Goal: Task Accomplishment & Management: Manage account settings

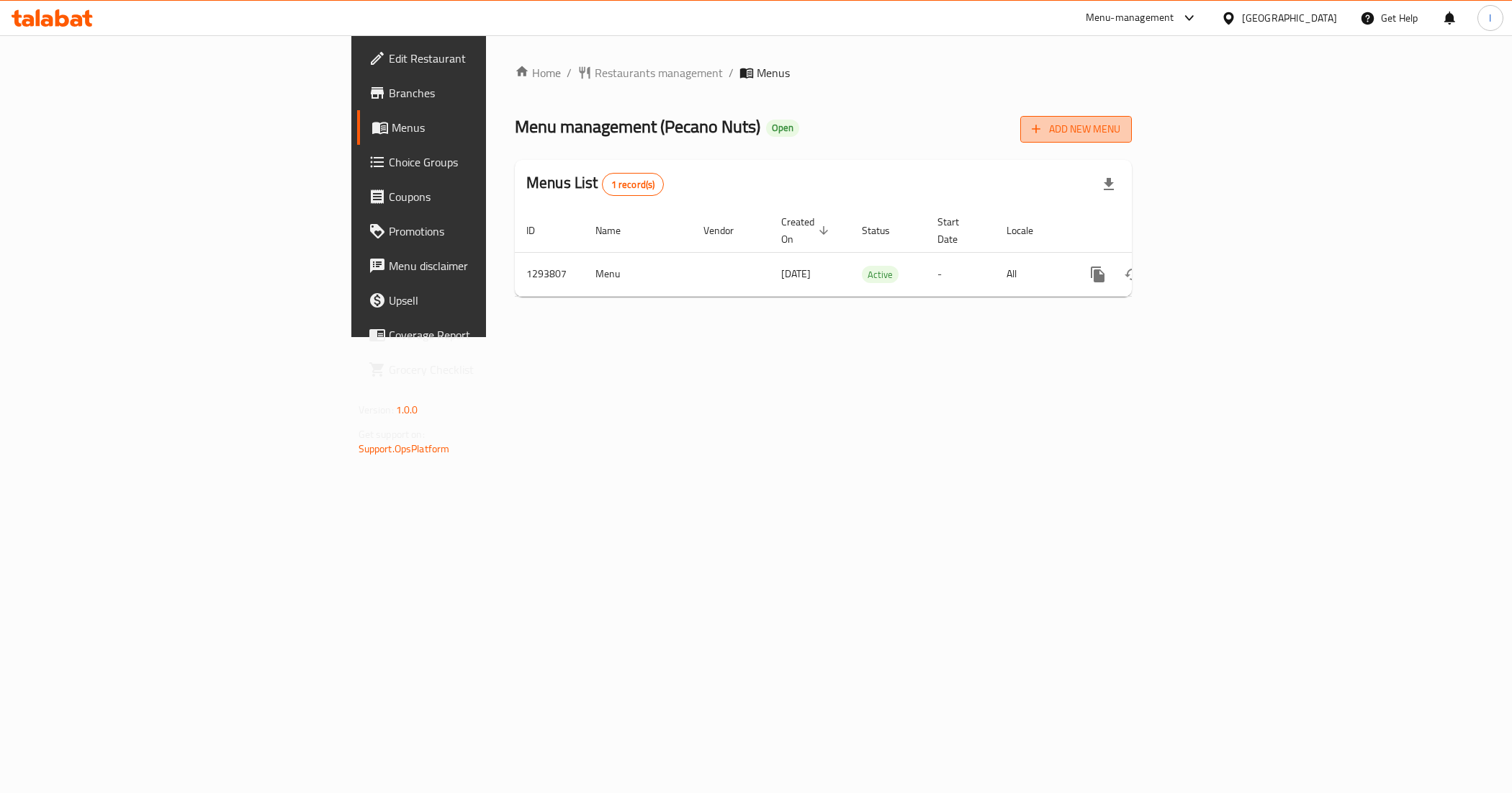
click at [1120, 131] on span "Add New Menu" at bounding box center [1075, 129] width 88 height 18
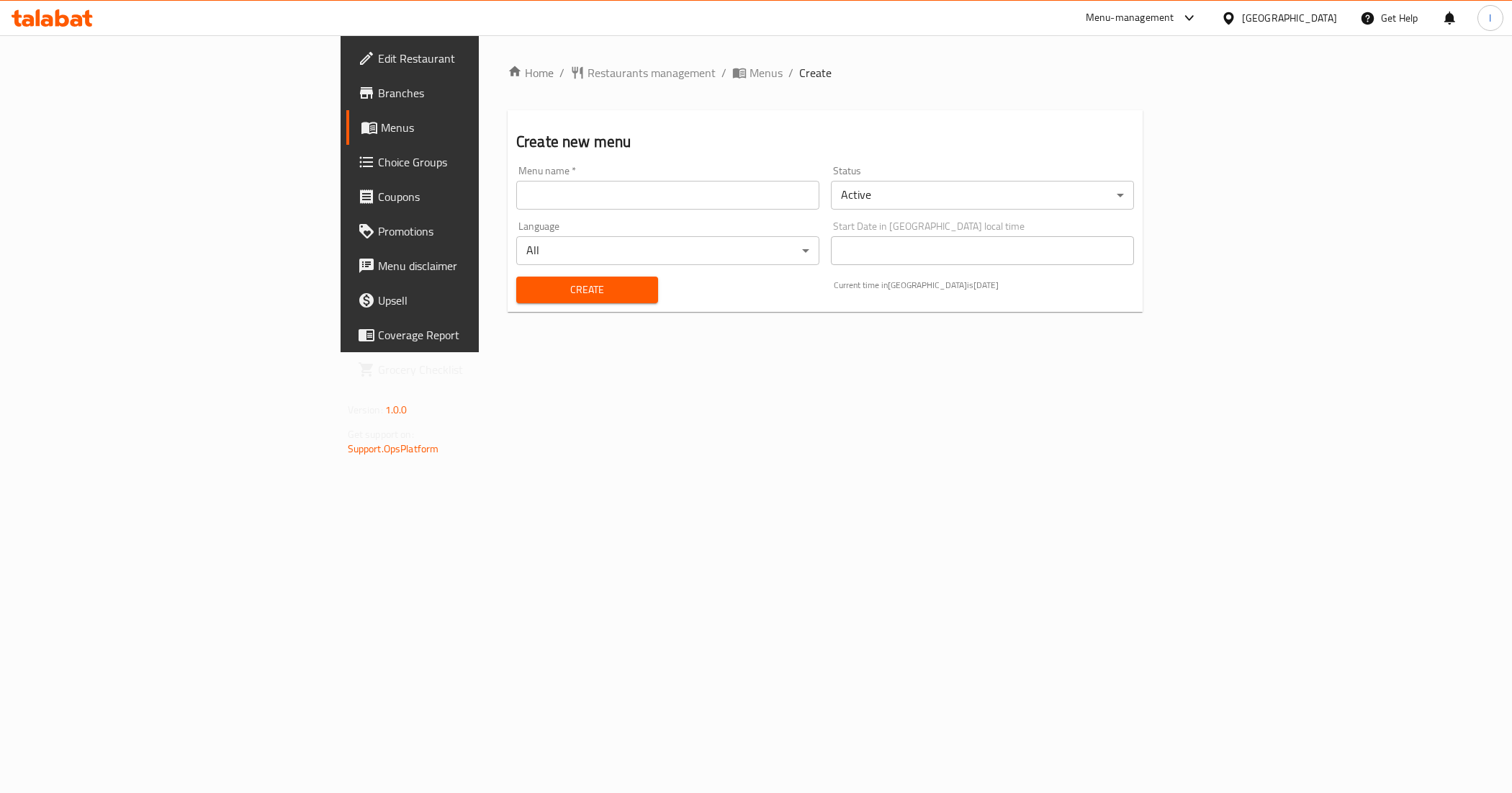
click at [516, 200] on input "text" at bounding box center [668, 195] width 303 height 29
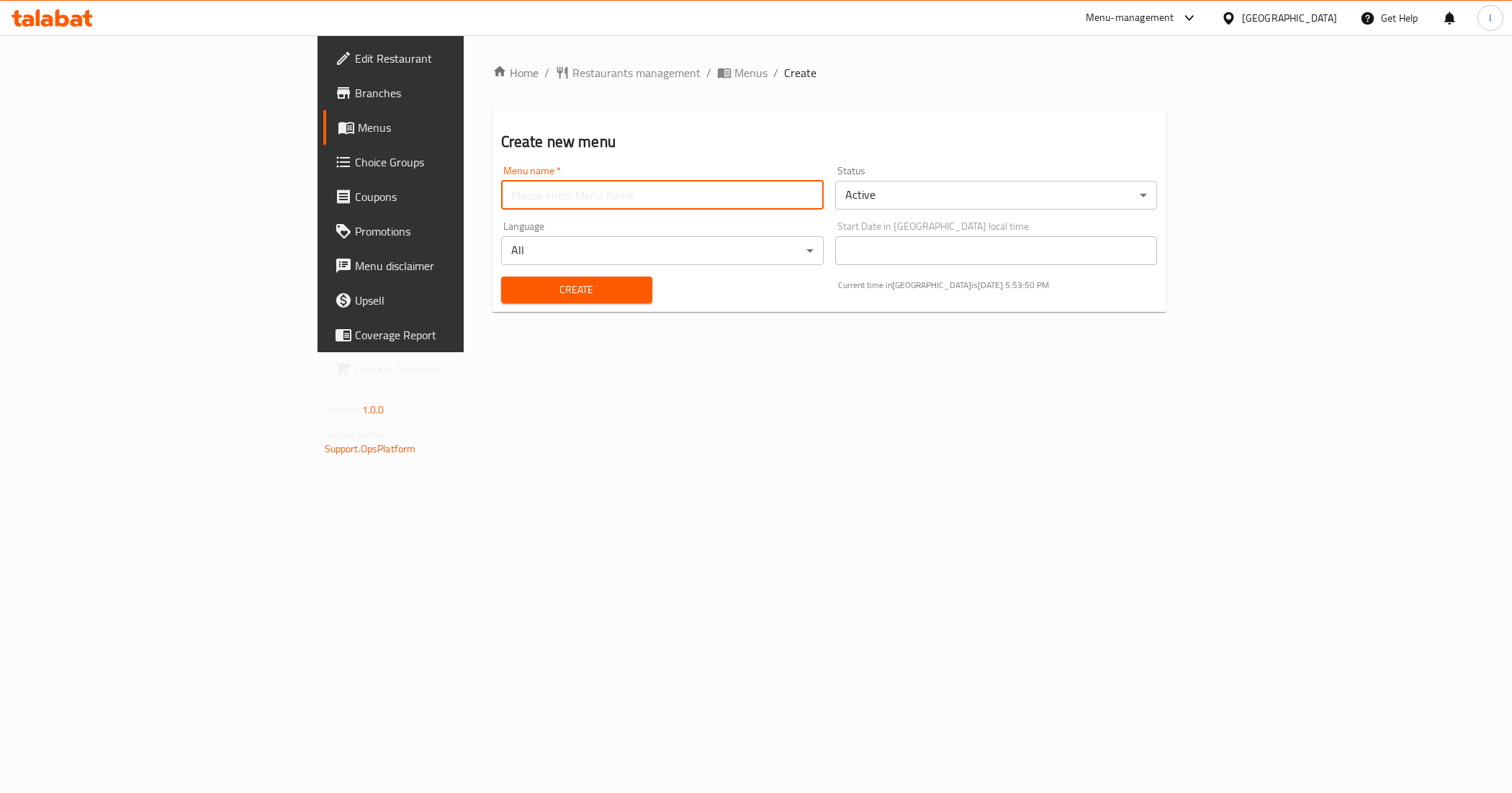
type input "New Menu"
click at [991, 195] on body "​ Menu-management [GEOGRAPHIC_DATA] Get Help I Edit Restaurant Branches Menus C…" at bounding box center [756, 413] width 1512 height 757
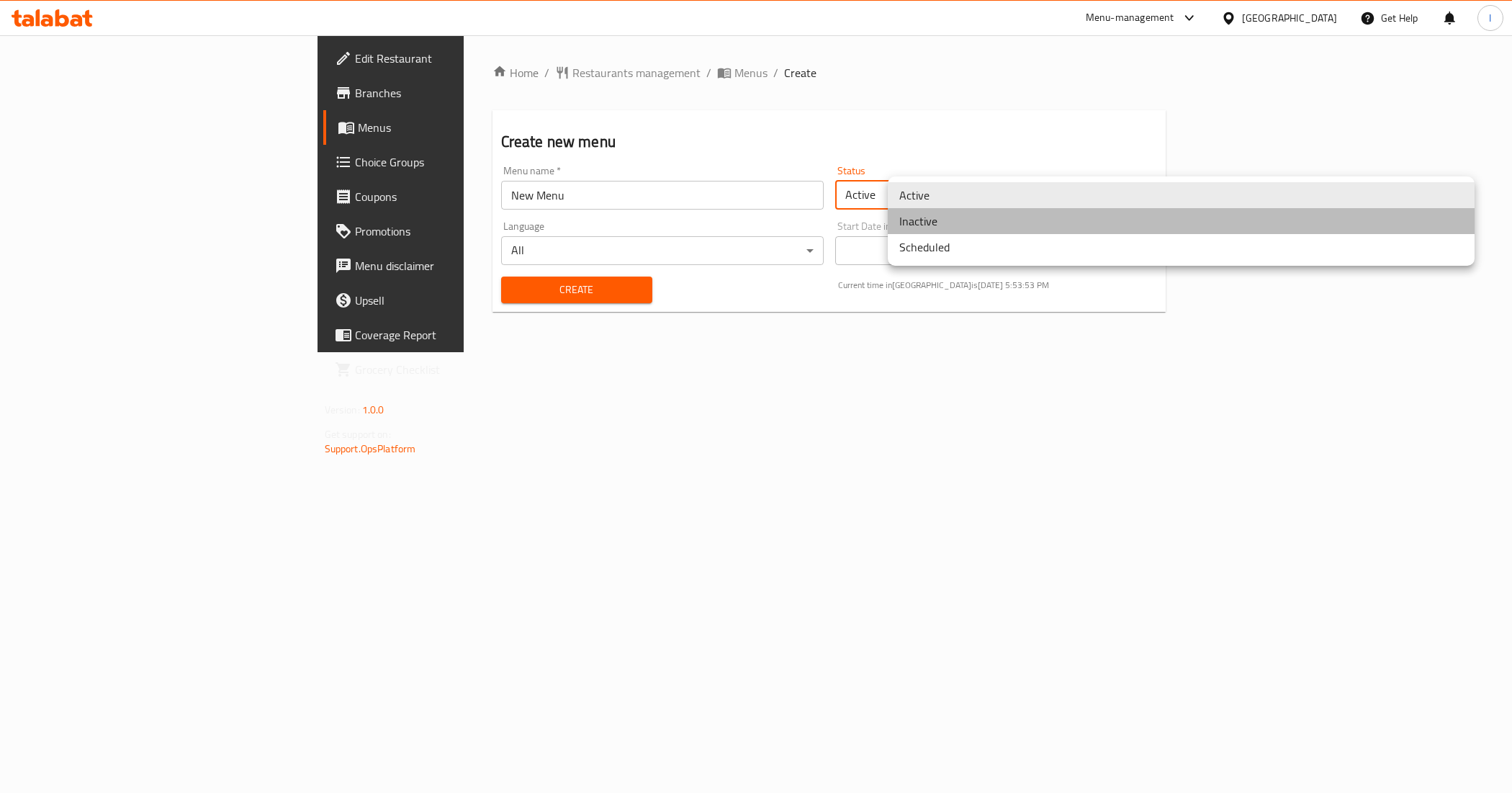
click at [931, 224] on li "Inactive" at bounding box center [1180, 220] width 586 height 26
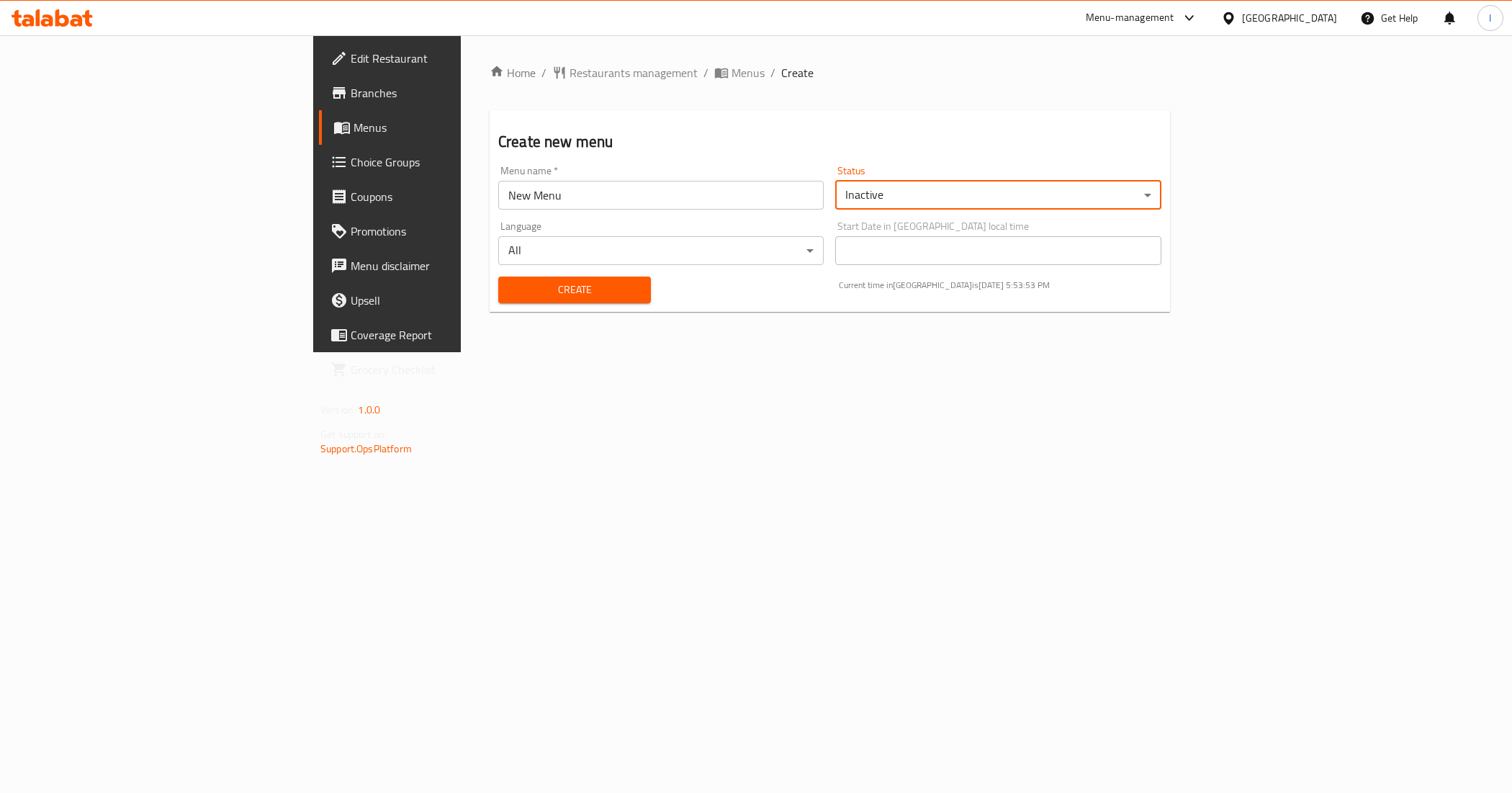
click at [531, 294] on span "Create" at bounding box center [575, 289] width 130 height 18
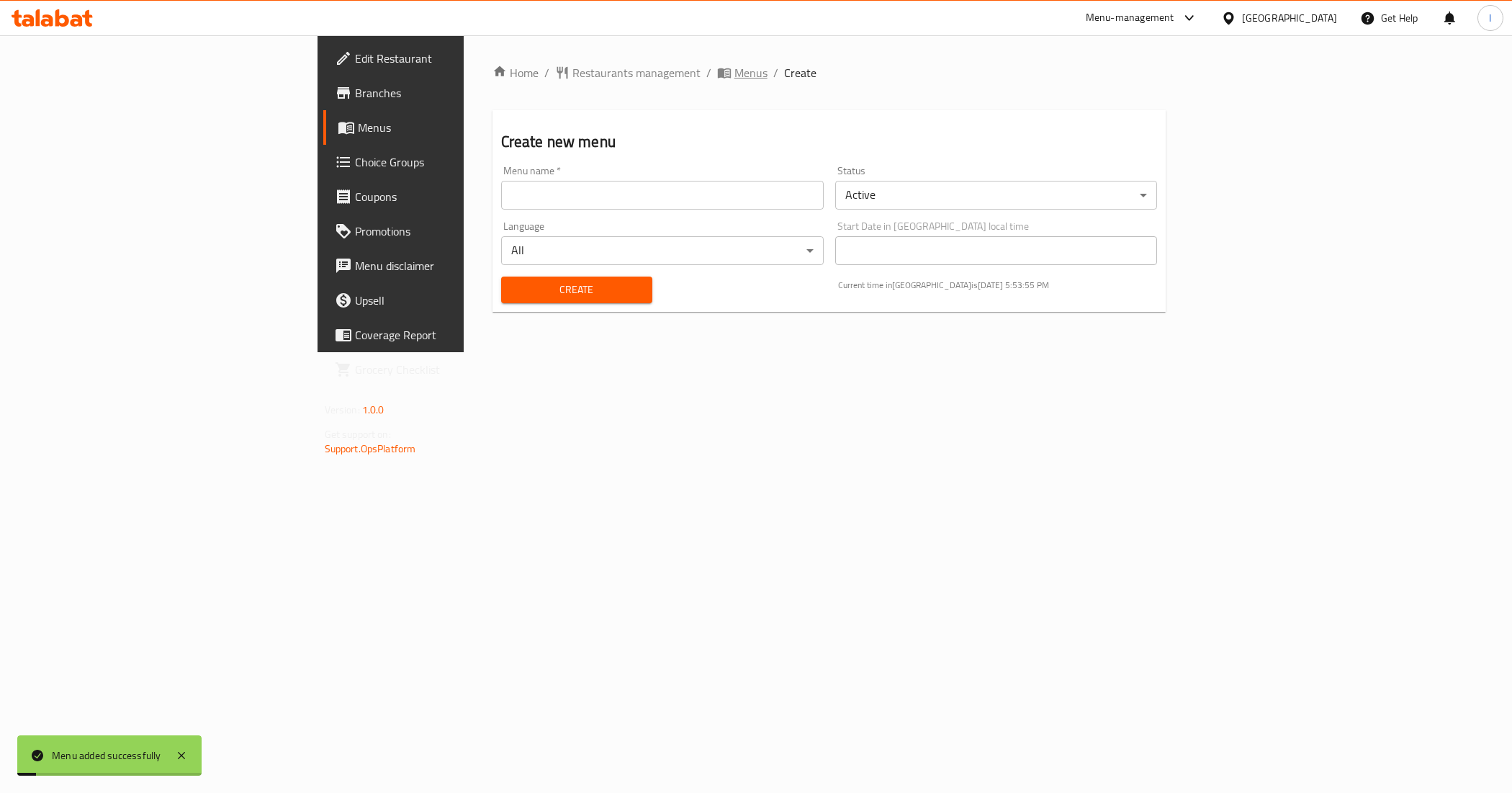
click at [735, 68] on span "Menus" at bounding box center [751, 73] width 33 height 17
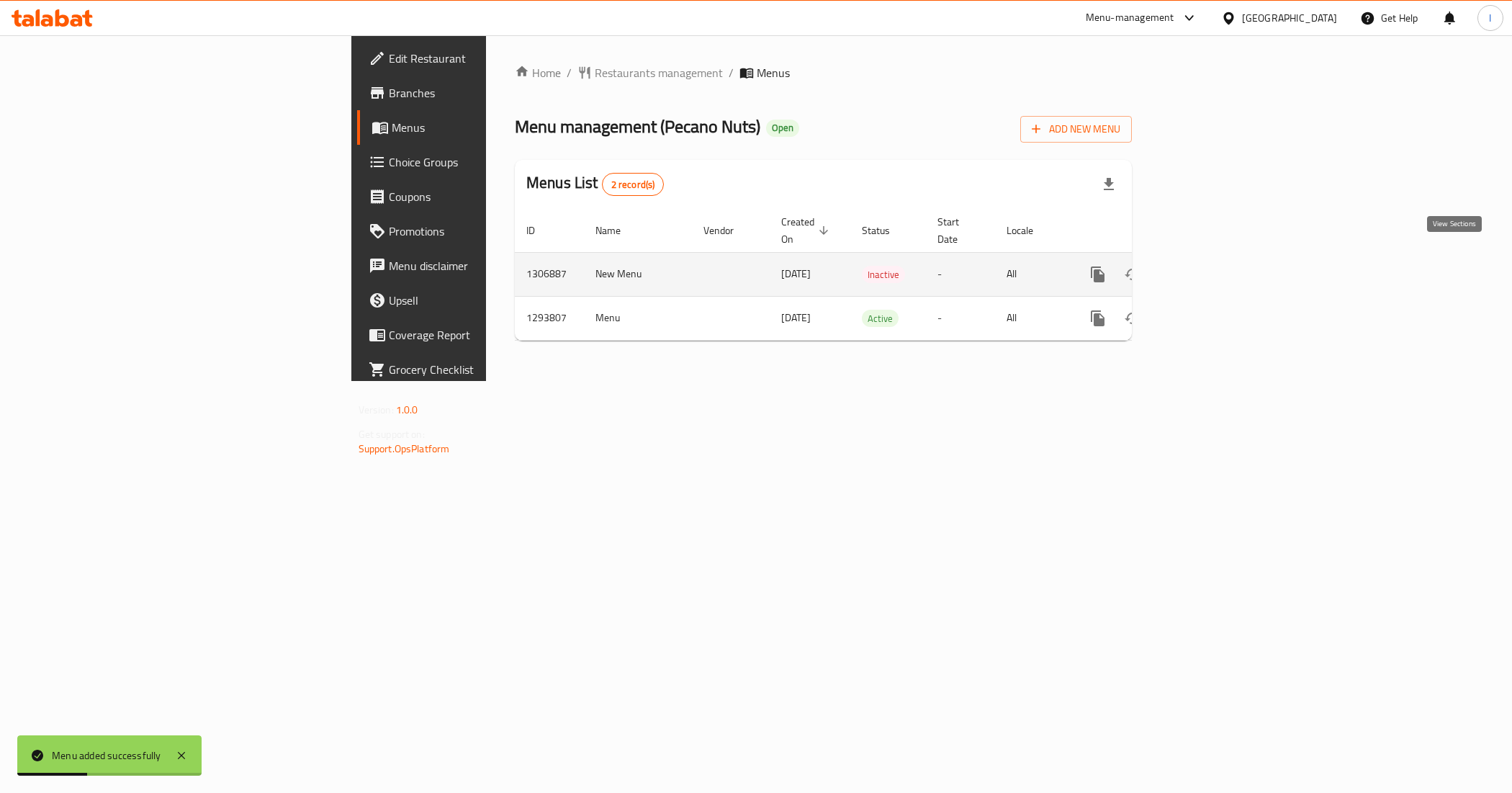
click at [1219, 257] on link "enhanced table" at bounding box center [1201, 275] width 35 height 35
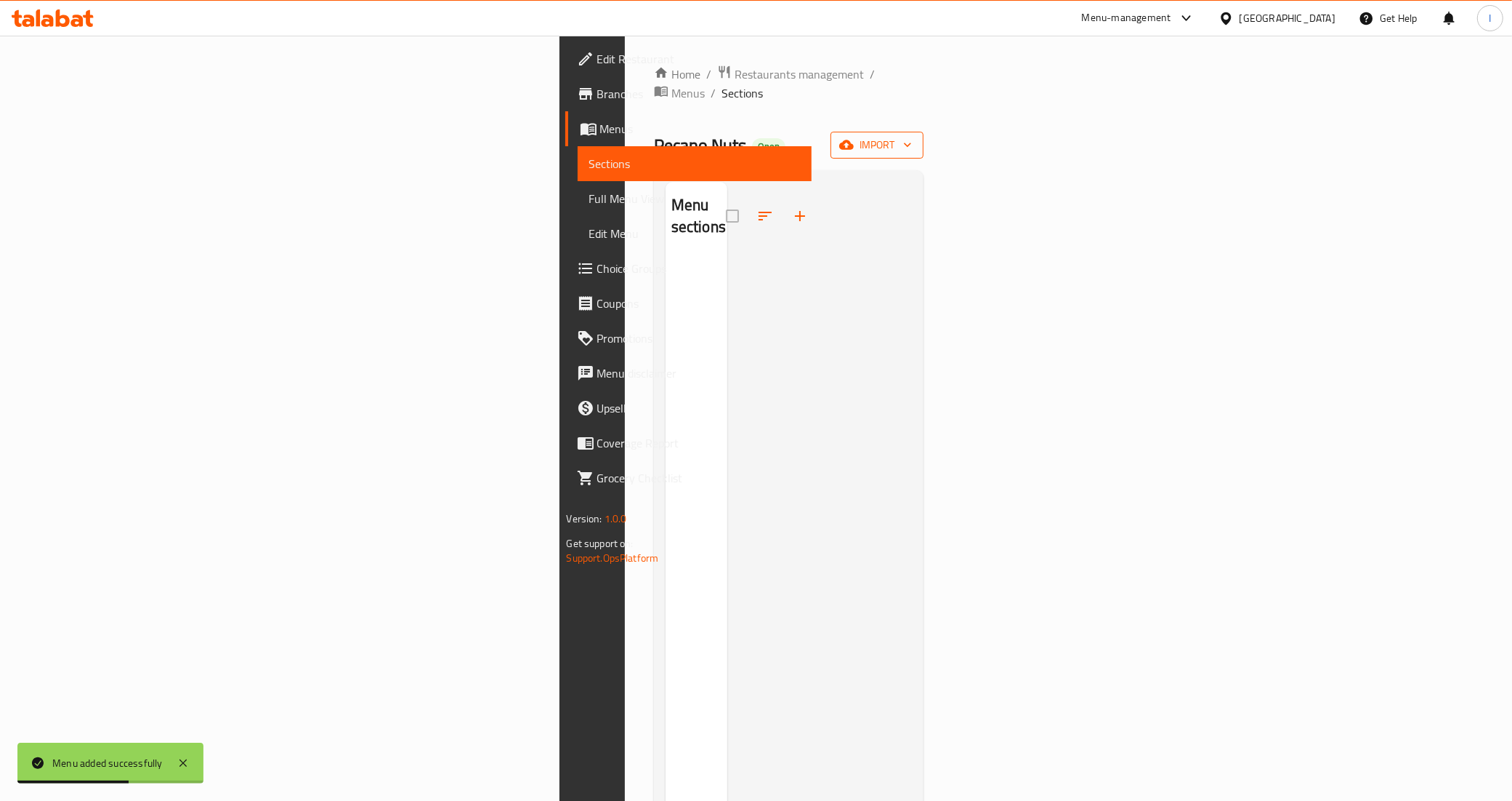
click at [854, 137] on icon "button" at bounding box center [847, 144] width 15 height 15
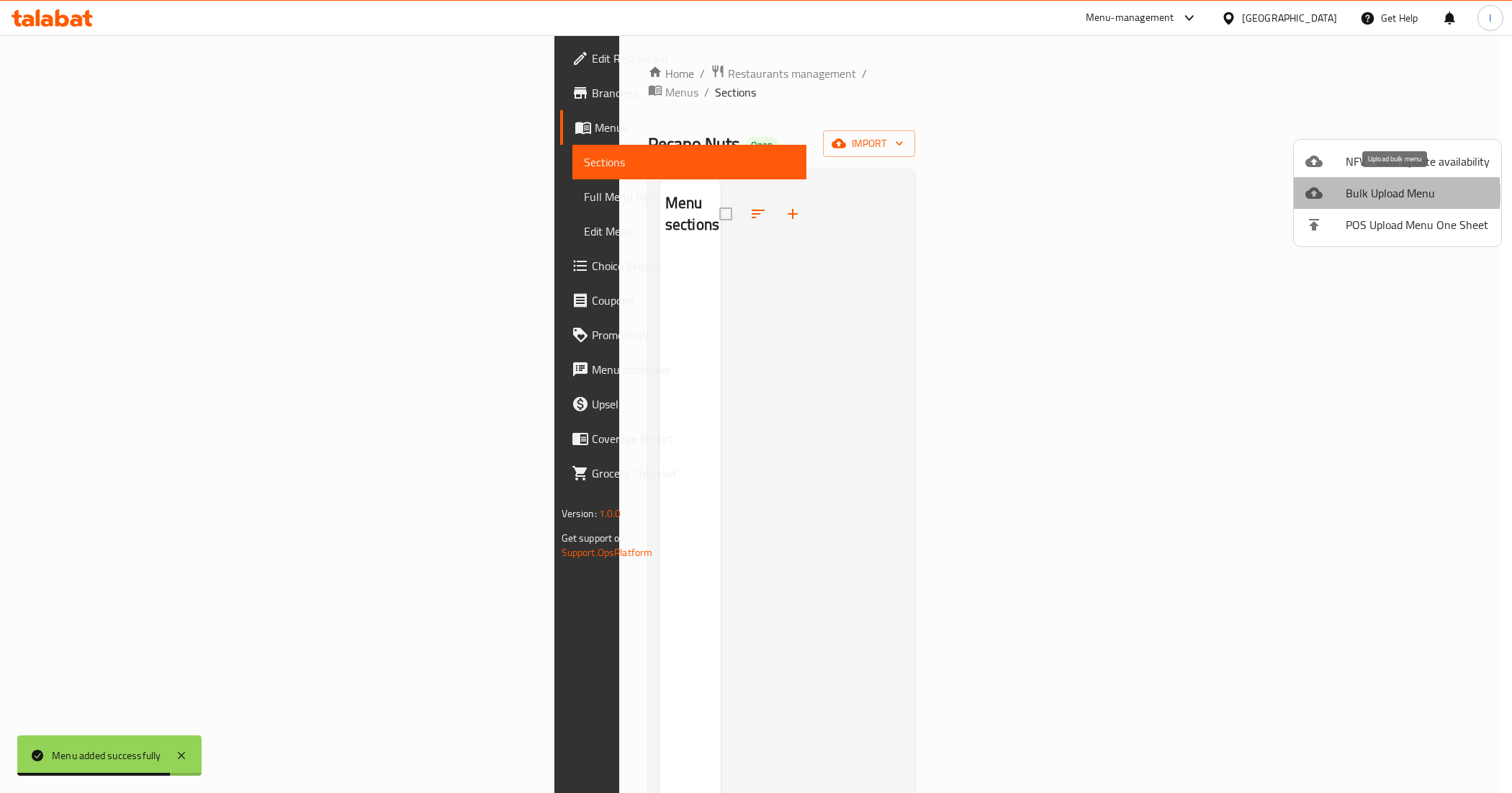
click at [1333, 194] on div at bounding box center [1326, 193] width 41 height 17
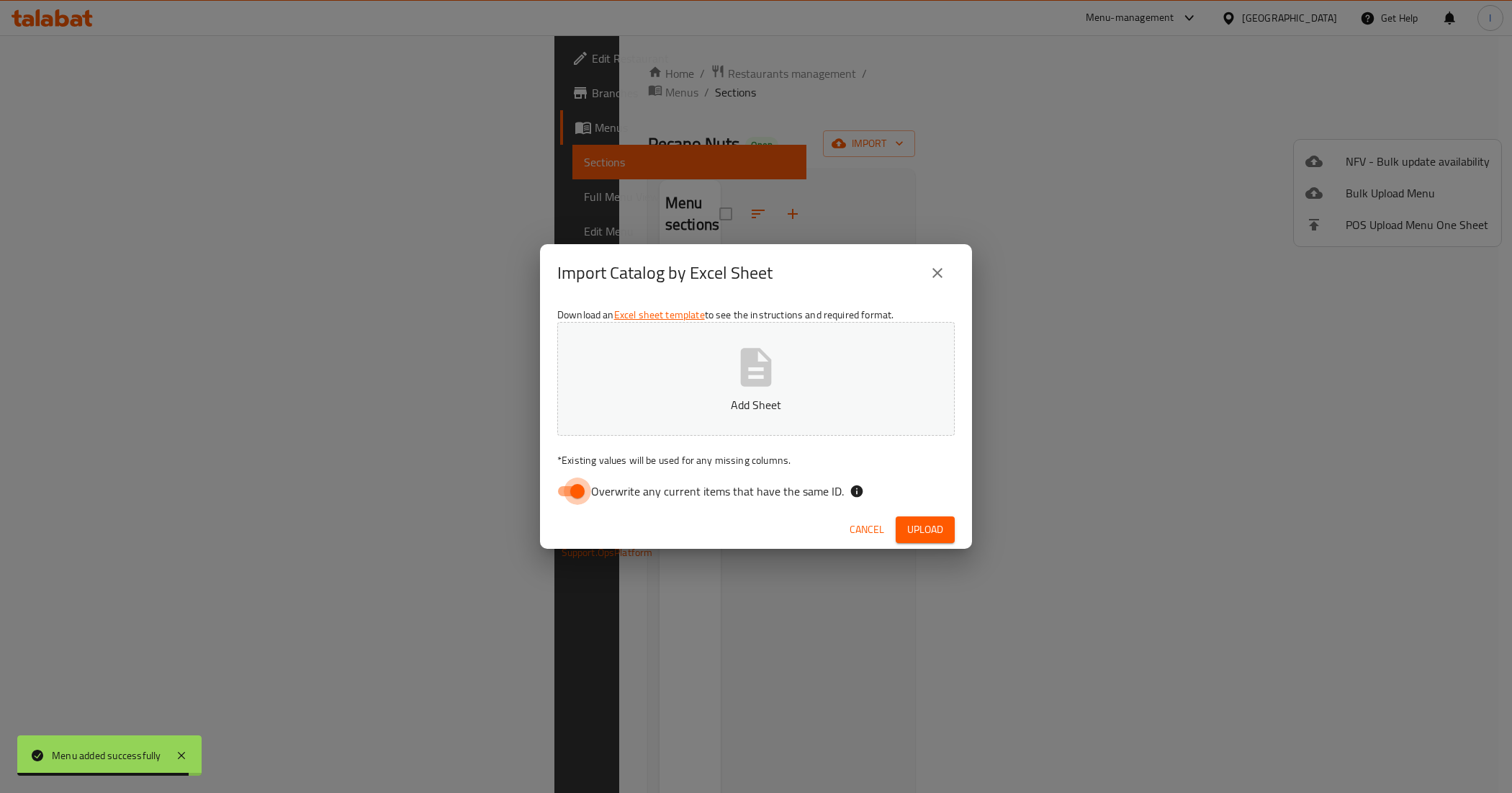
click at [581, 491] on input "Overwrite any current items that have the same ID." at bounding box center [577, 491] width 82 height 27
checkbox input "false"
click at [687, 400] on p "Add Sheet" at bounding box center [755, 405] width 352 height 17
click at [931, 524] on span "Upload" at bounding box center [925, 529] width 36 height 18
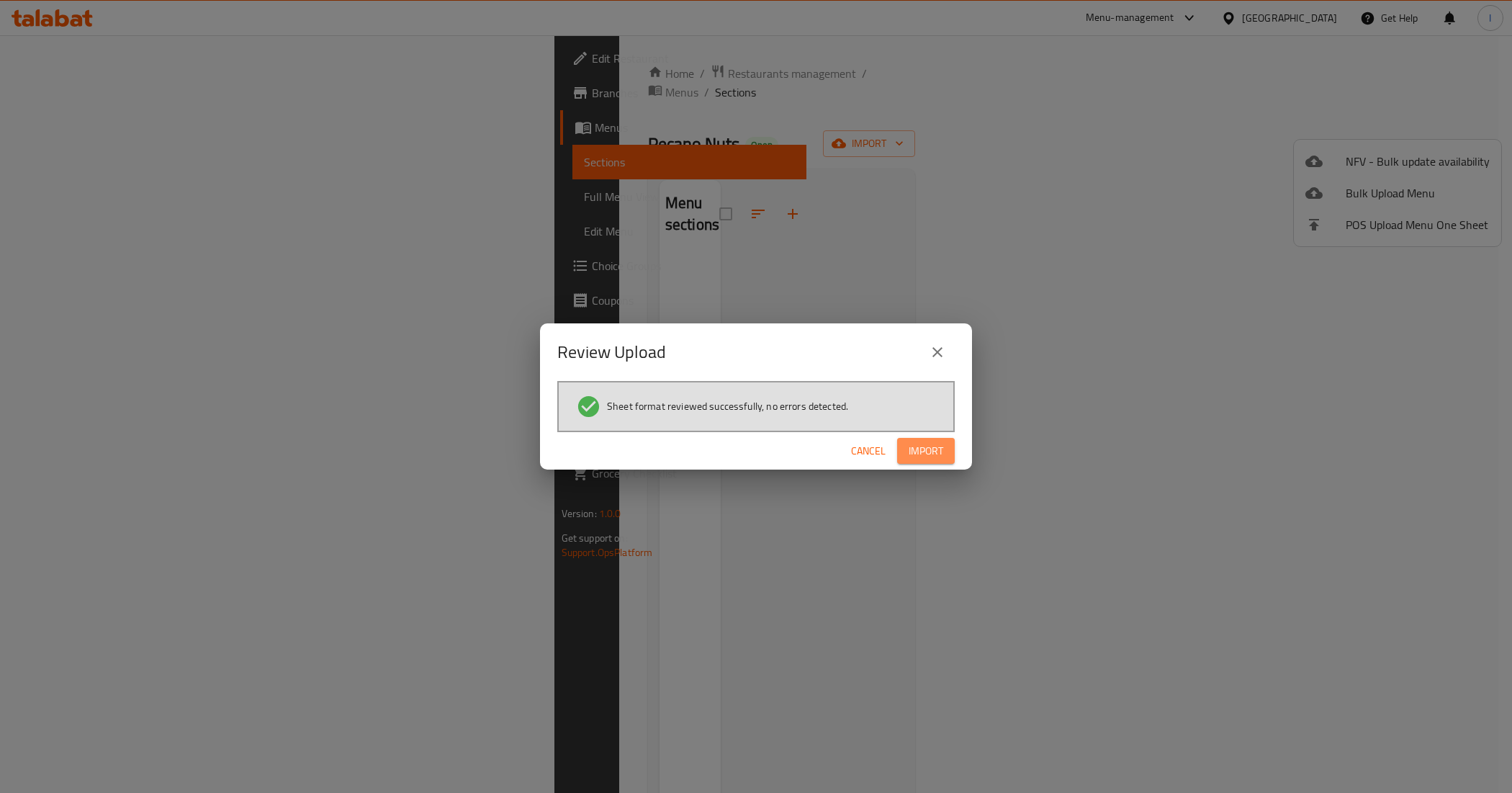
click at [931, 447] on span "Import" at bounding box center [926, 450] width 35 height 18
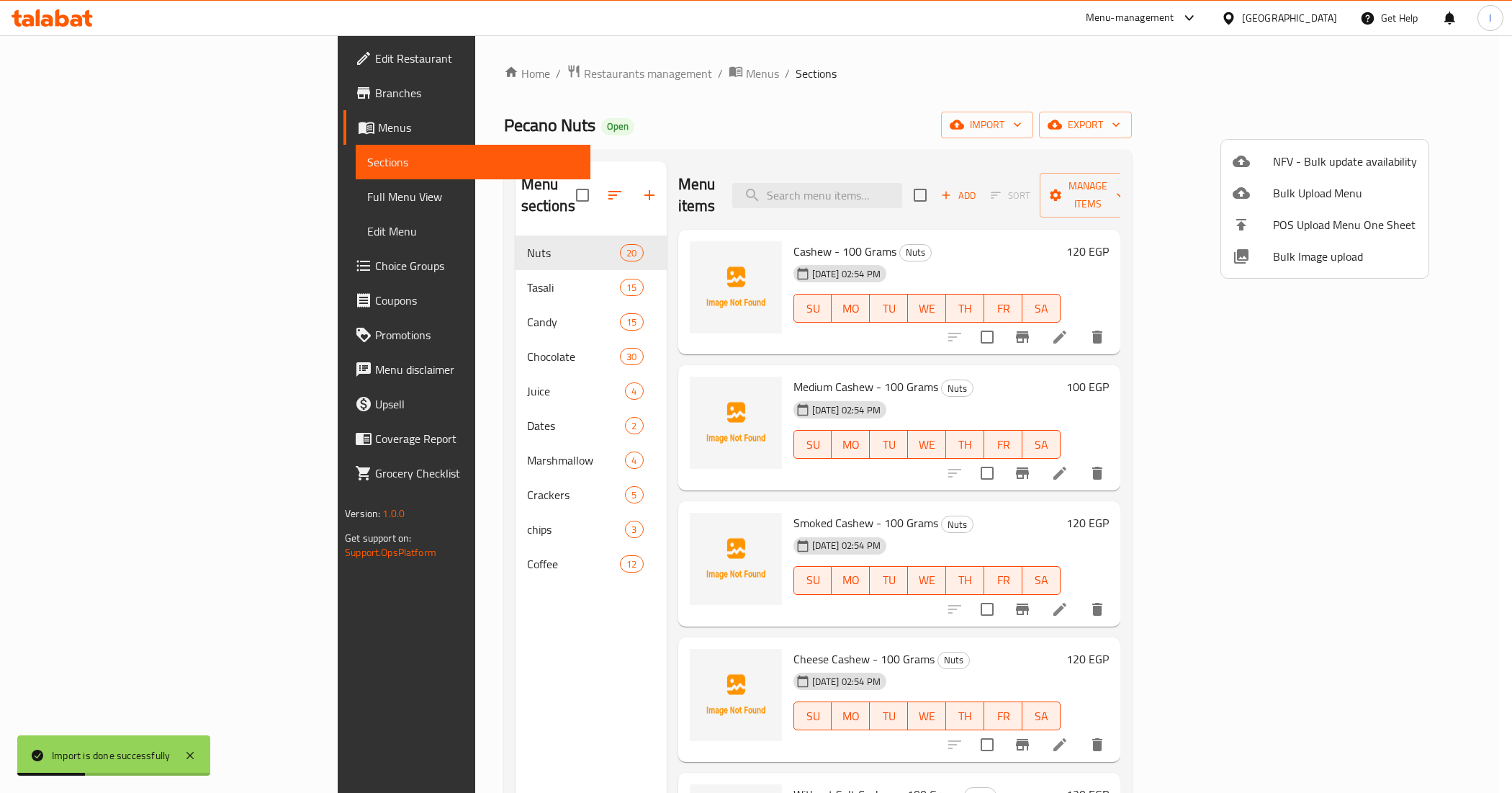
click at [732, 127] on div at bounding box center [756, 396] width 1512 height 793
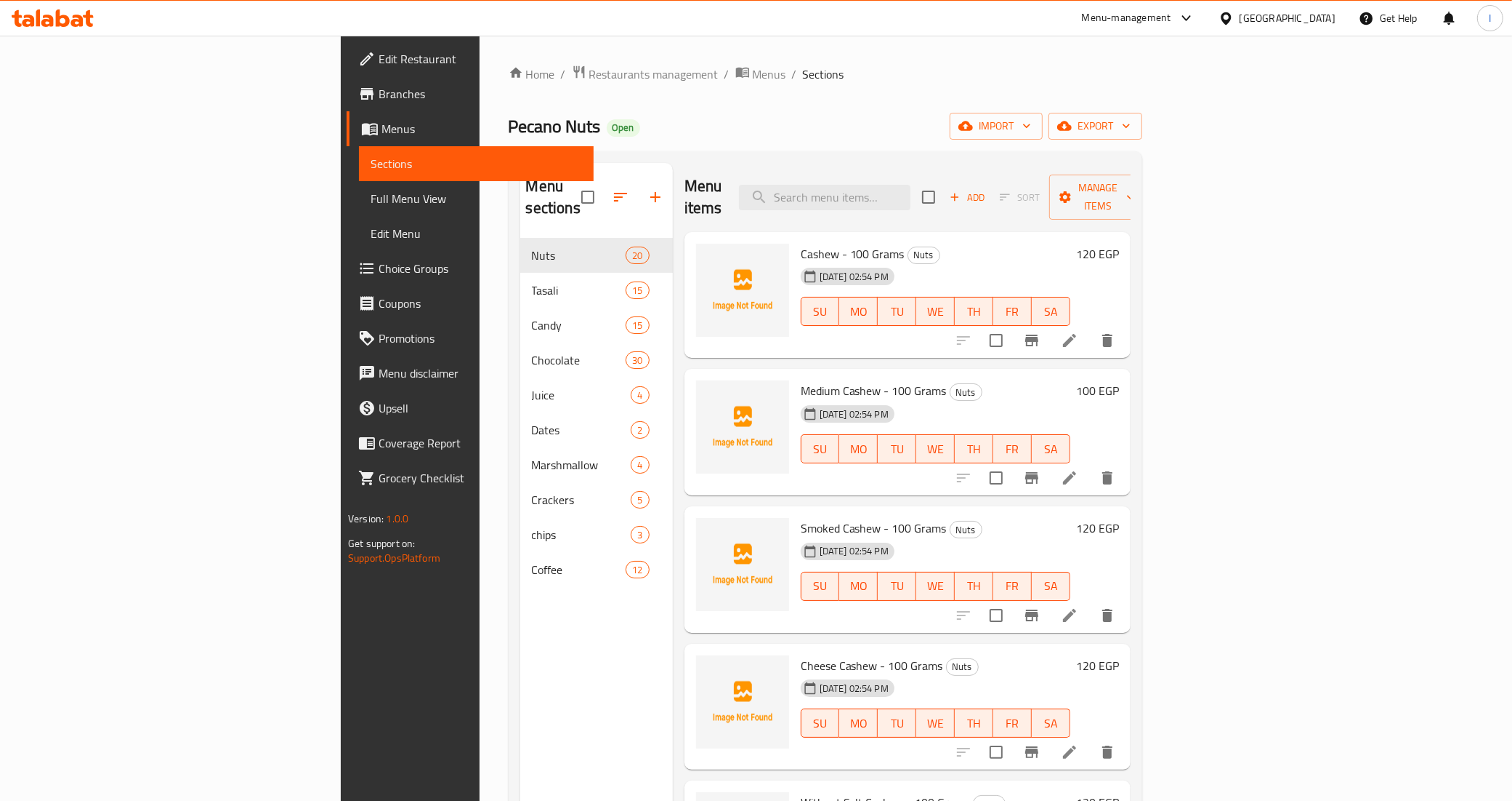
click at [370, 205] on span "Full Menu View" at bounding box center [476, 199] width 212 height 18
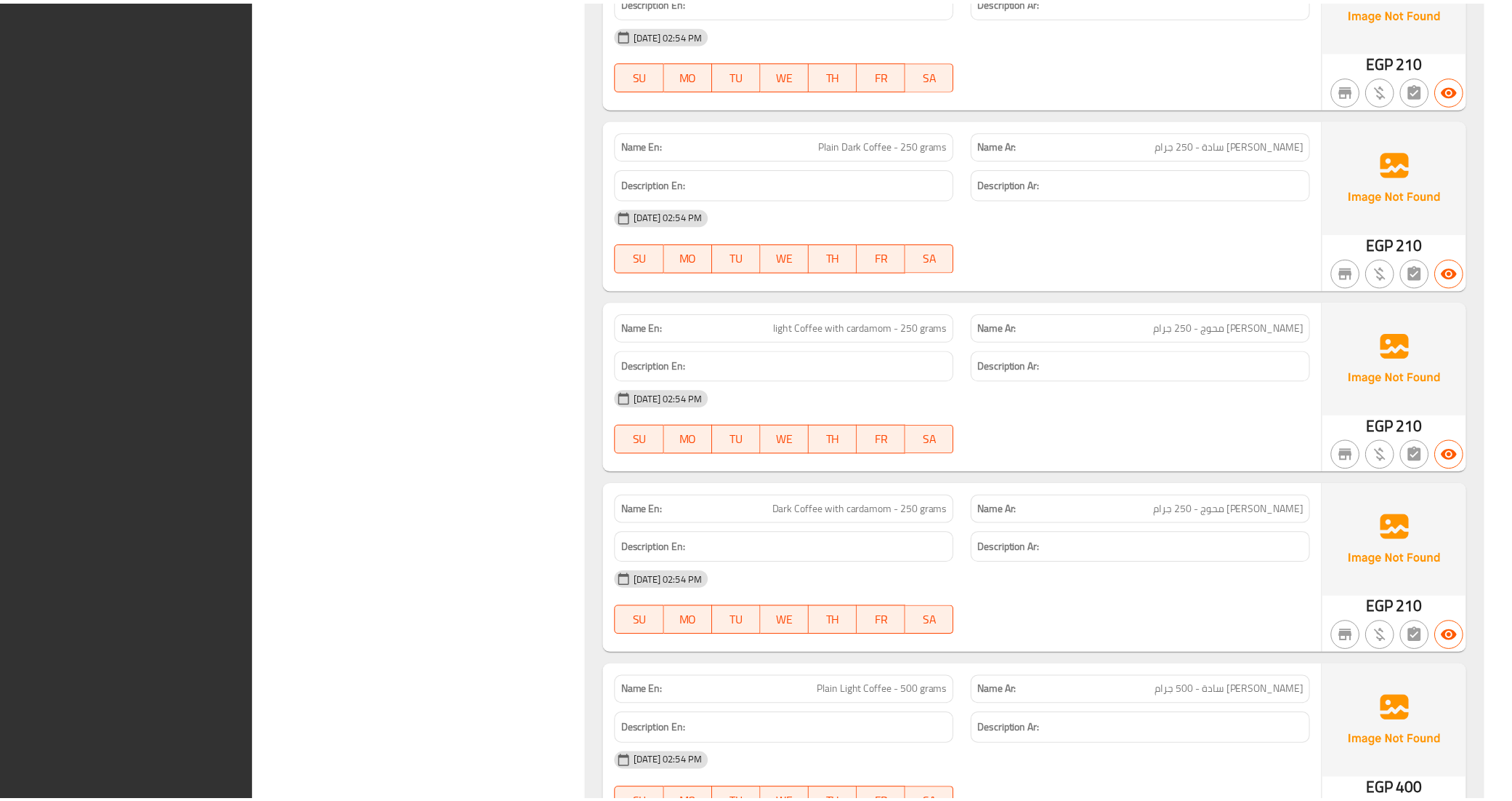
scroll to position [20252, 0]
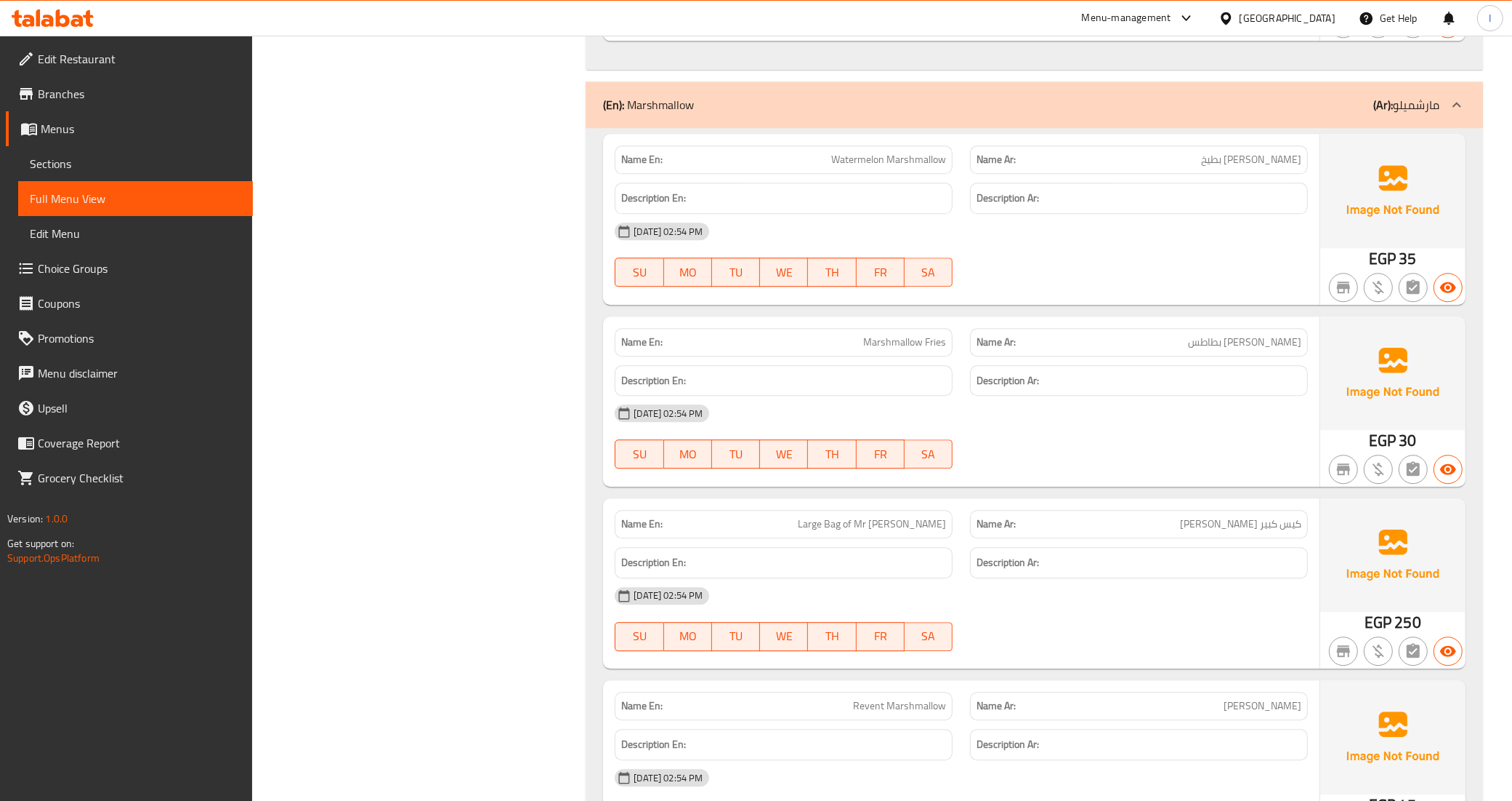
scroll to position [16072, 0]
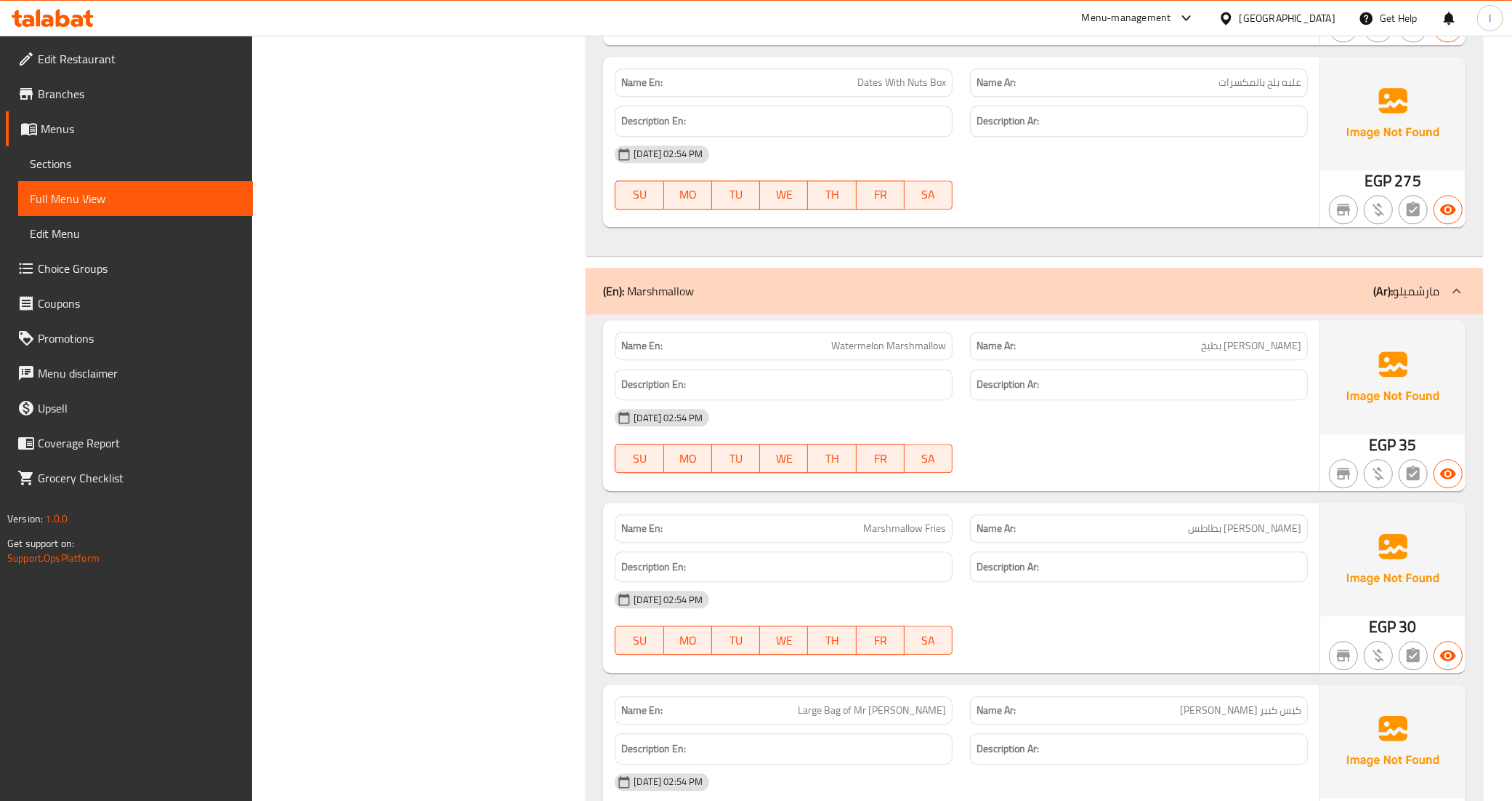
click at [83, 135] on span "Menus" at bounding box center [141, 128] width 201 height 18
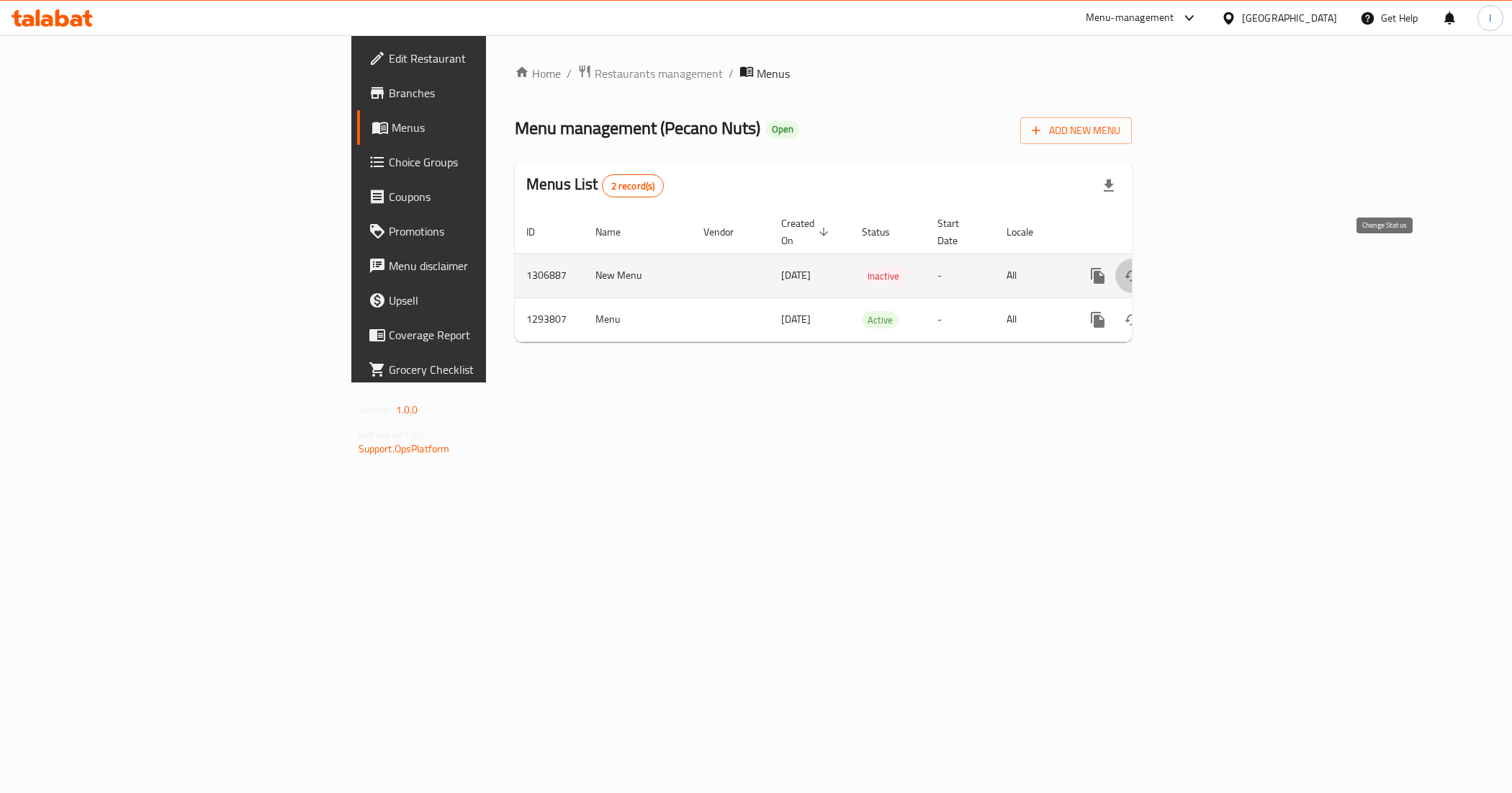
click at [1141, 267] on icon "enhanced table" at bounding box center [1133, 276] width 17 height 17
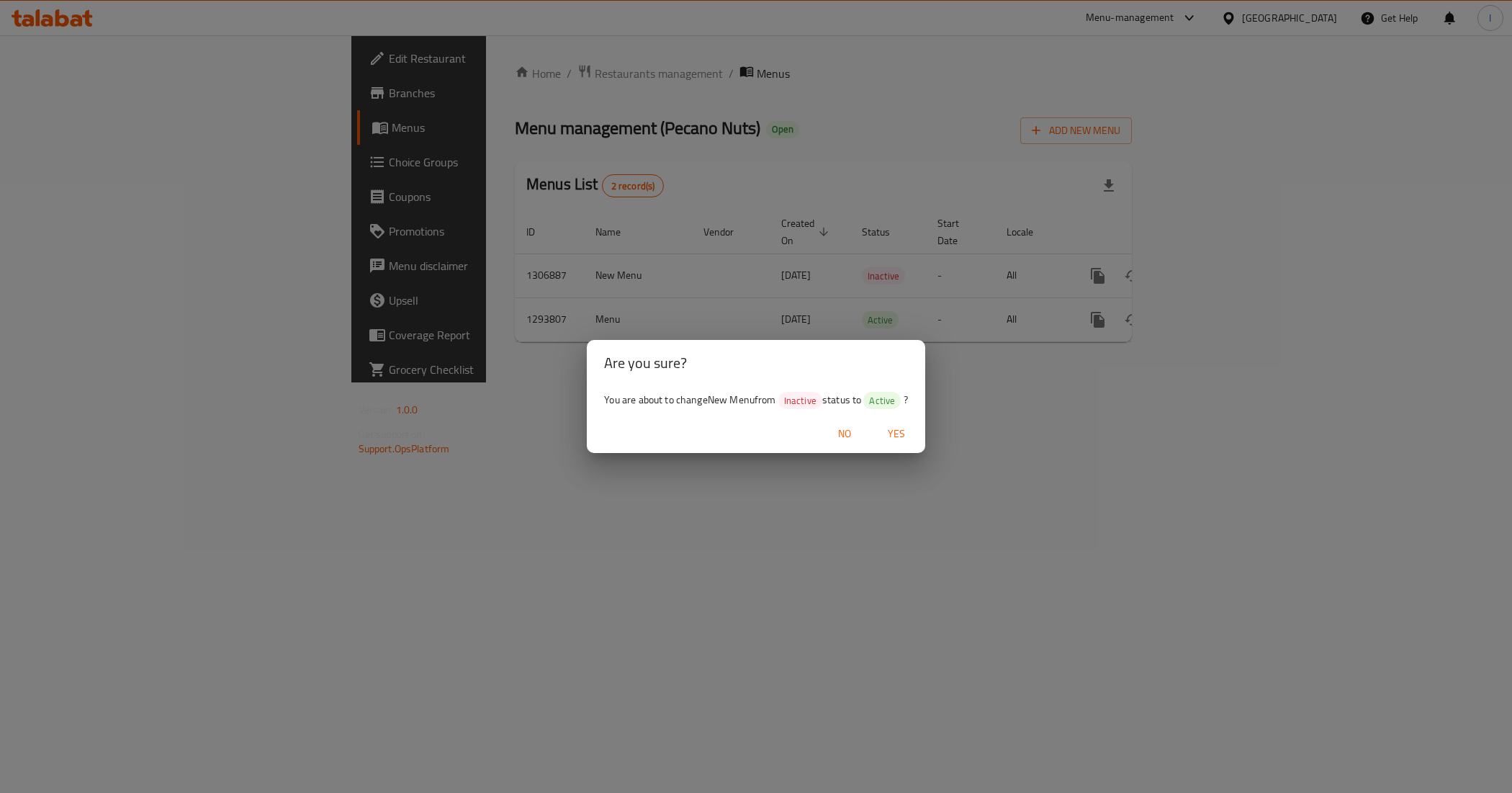
click at [890, 433] on span "Yes" at bounding box center [897, 434] width 35 height 18
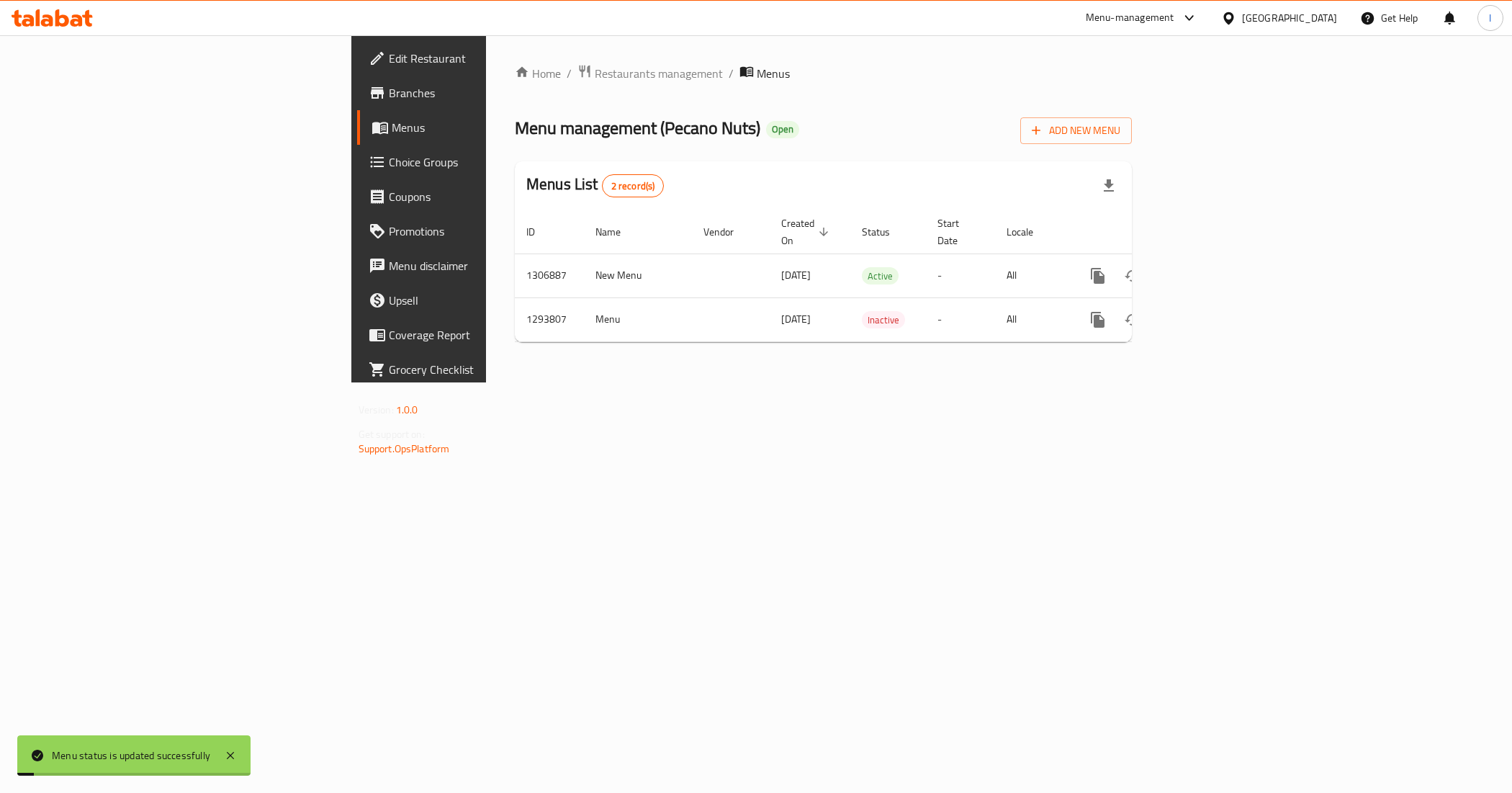
click at [653, 382] on div "Home / Restaurants management / Menus Menu management ( Pecano Nuts ) Open Add …" at bounding box center [823, 208] width 674 height 347
